Goal: Transaction & Acquisition: Purchase product/service

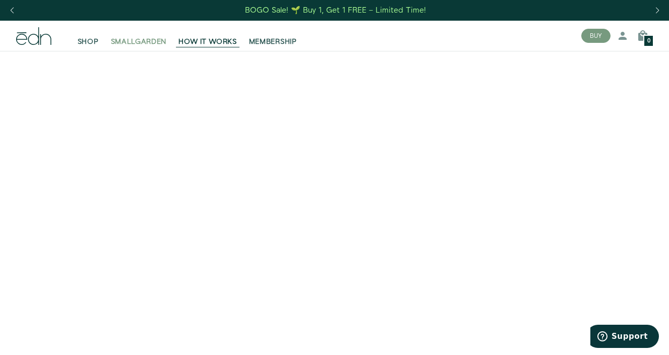
click at [116, 38] on span "SMALLGARDEN" at bounding box center [139, 42] width 56 height 10
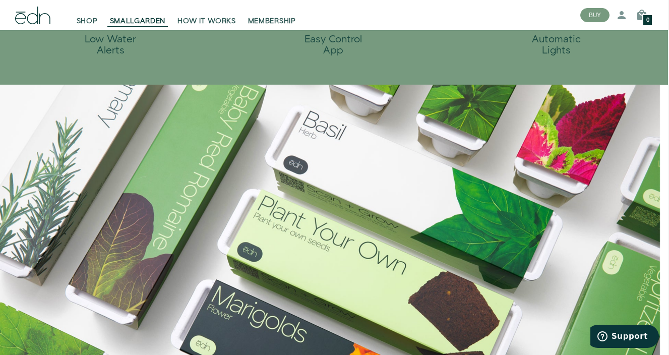
scroll to position [713, 1]
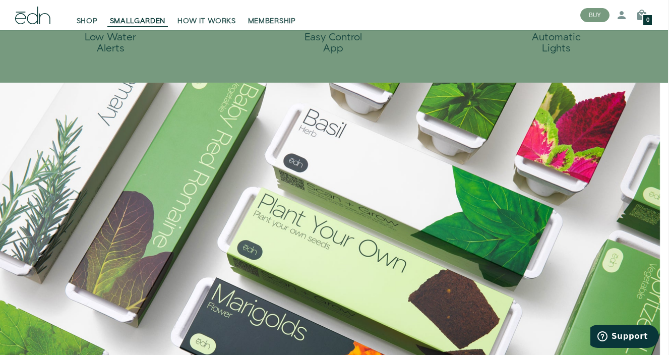
click at [33, 16] on icon at bounding box center [32, 16] width 35 height 18
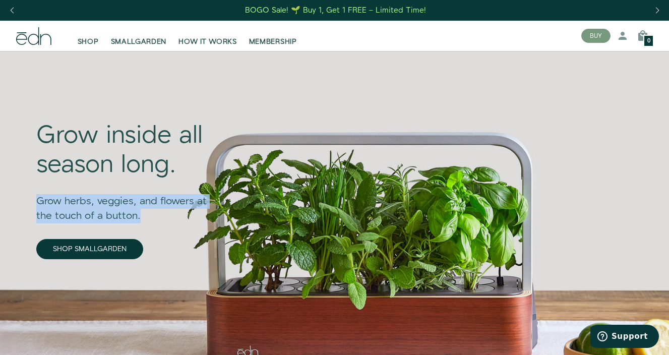
drag, startPoint x: 149, startPoint y: 213, endPoint x: 37, endPoint y: 201, distance: 112.6
click at [37, 201] on div "Grow herbs, veggies, and flowers at the touch of a button." at bounding box center [129, 201] width 186 height 43
click at [186, 2] on div "BOGO Sale! 🌱 Buy 1, Get 1 FREE – Limited Time!" at bounding box center [334, 10] width 669 height 21
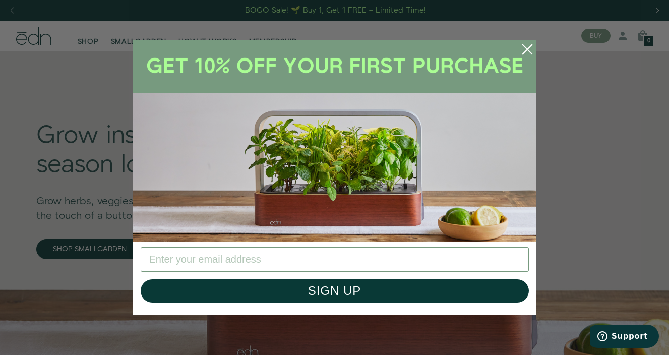
click at [530, 47] on icon "Close dialog" at bounding box center [526, 48] width 9 height 9
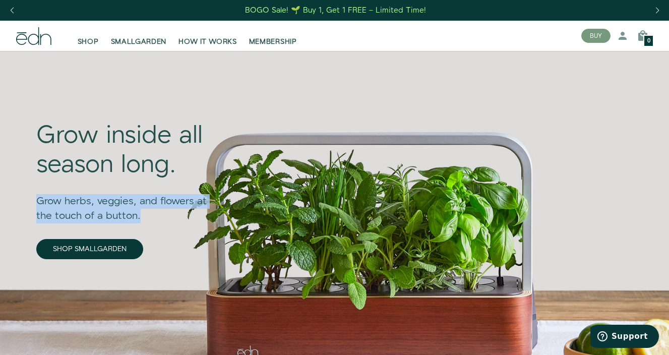
drag, startPoint x: 142, startPoint y: 212, endPoint x: 19, endPoint y: 202, distance: 123.5
click at [19, 202] on section "Grow inside all season long. Grow herbs, veggies, and flowers at the touch of a…" at bounding box center [334, 228] width 669 height 355
copy div "Grow herbs, veggies, and flowers at the touch of a button."
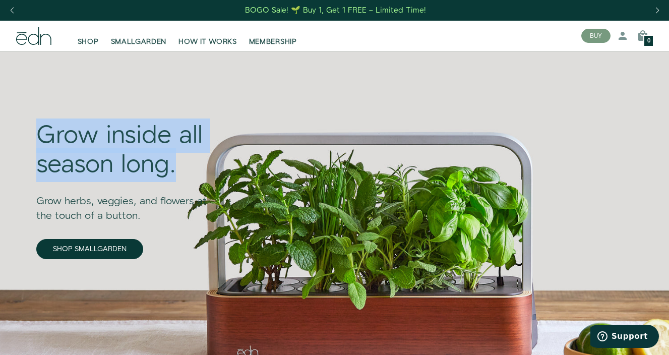
drag, startPoint x: 182, startPoint y: 165, endPoint x: 26, endPoint y: 140, distance: 157.3
click at [26, 140] on div "Grow inside all season long. Grow herbs, veggies, and flowers at the touch of a…" at bounding box center [334, 228] width 629 height 355
copy div "Grow inside all season long."
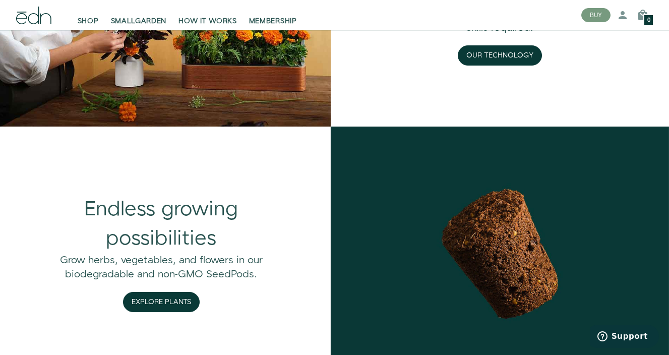
scroll to position [944, 0]
